Goal: Find specific page/section: Find specific page/section

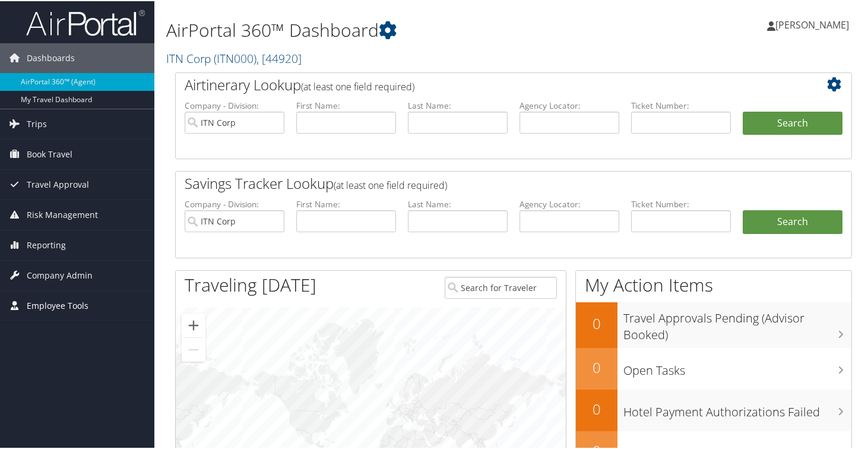
click at [84, 306] on span "Employee Tools" at bounding box center [58, 305] width 62 height 30
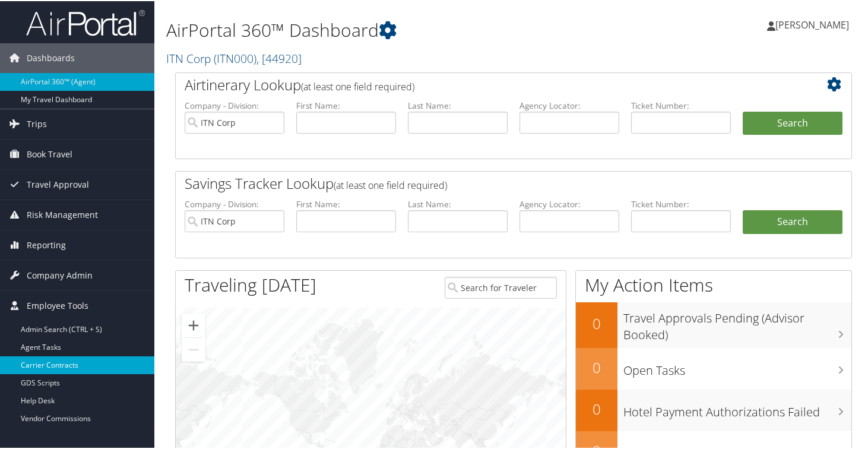
click at [59, 365] on link "Carrier Contracts" at bounding box center [77, 364] width 154 height 18
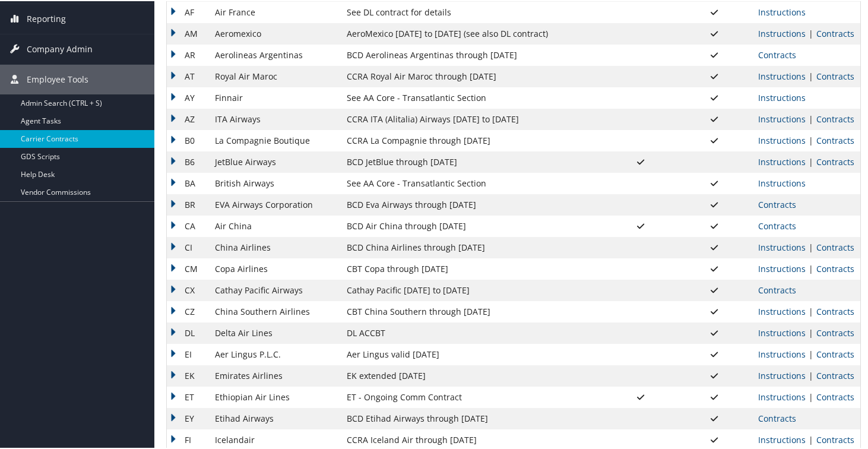
scroll to position [196, 0]
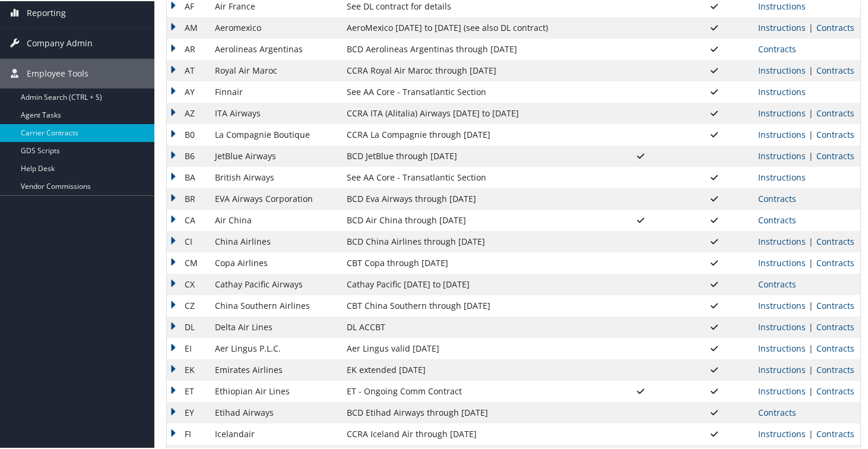
click at [176, 281] on td "CX" at bounding box center [188, 282] width 42 height 21
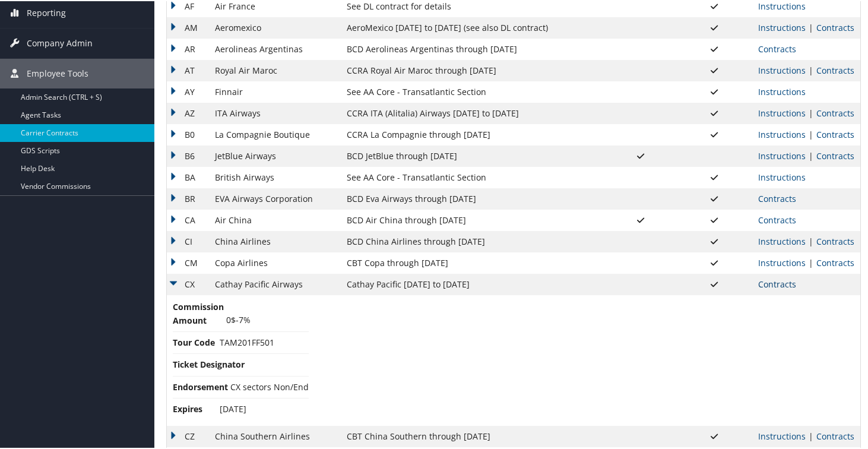
click at [781, 286] on link "Contracts" at bounding box center [777, 282] width 38 height 11
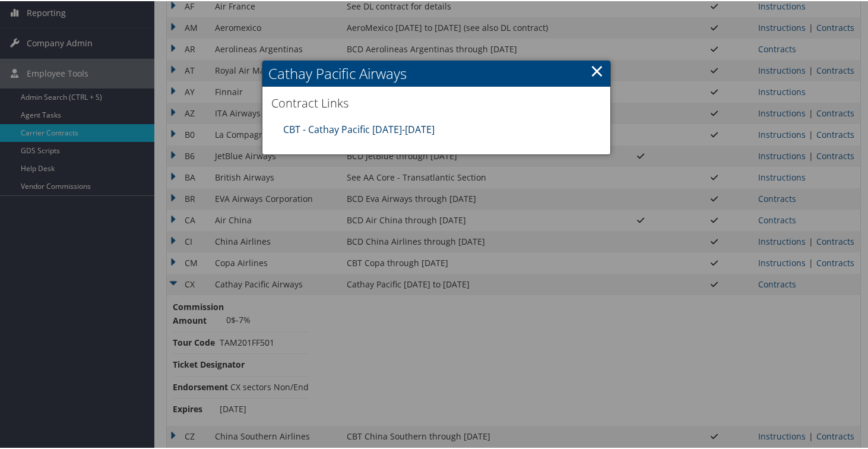
click at [363, 131] on link "CBT - Cathay Pacific [DATE]-[DATE]" at bounding box center [358, 128] width 151 height 13
